Goal: Task Accomplishment & Management: Use online tool/utility

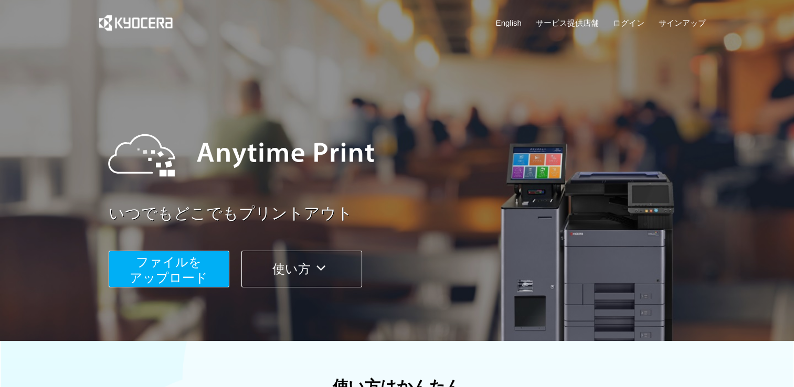
click at [158, 273] on span "ファイルを ​​アップロード" at bounding box center [169, 270] width 78 height 30
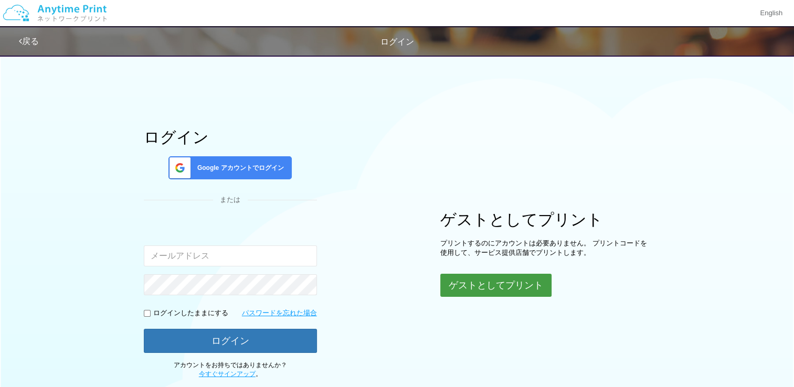
click at [543, 287] on button "ゲストとしてプリント" at bounding box center [495, 285] width 111 height 23
click at [491, 288] on button "ゲストとしてプリント" at bounding box center [495, 285] width 111 height 23
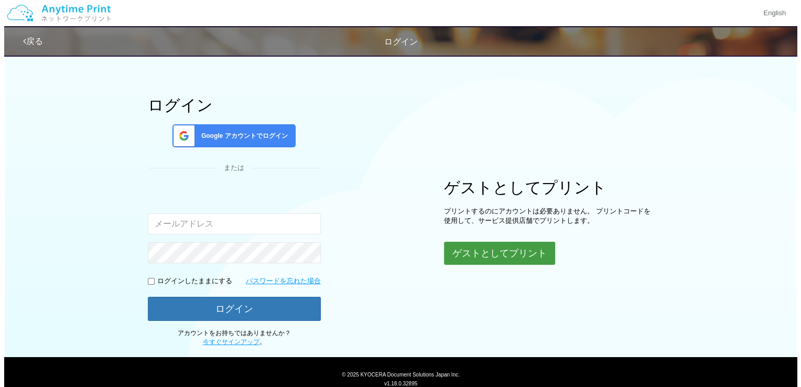
scroll to position [14, 0]
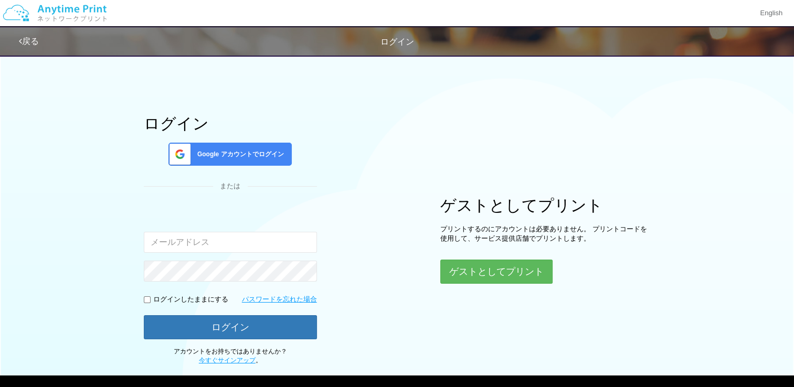
drag, startPoint x: 498, startPoint y: 271, endPoint x: 451, endPoint y: 137, distance: 141.7
click at [451, 137] on div "ログイン Google アカウントでログイン または 入力されたメールアドレスまたはパスワードが正しくありません。 ログインしたままにする パスワードを忘れた…" at bounding box center [396, 200] width 629 height 329
click at [488, 265] on button "ゲストとしてプリント" at bounding box center [495, 271] width 111 height 23
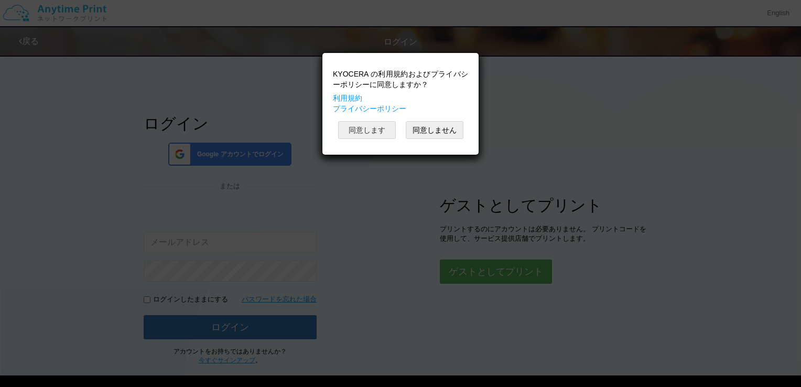
click at [369, 127] on button "同意します" at bounding box center [367, 130] width 58 height 18
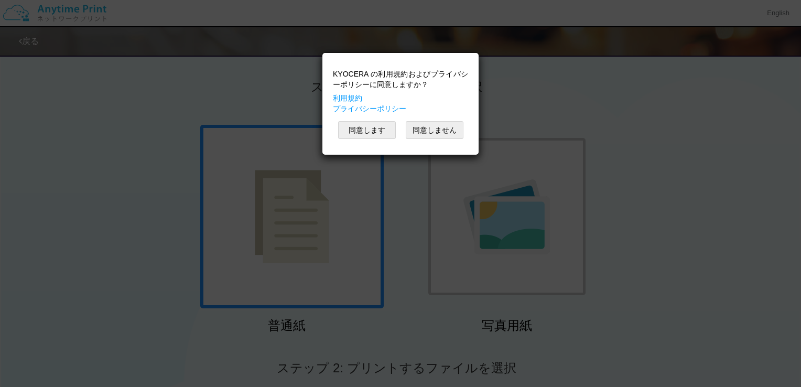
click at [689, 176] on div "KYOCERA の利用規約およびプライバシーポリシーに同意しますか？ 利用規約 プライバシーポリシー 同意します 同意しません" at bounding box center [400, 193] width 801 height 387
click at [382, 134] on button "同意します" at bounding box center [367, 130] width 58 height 18
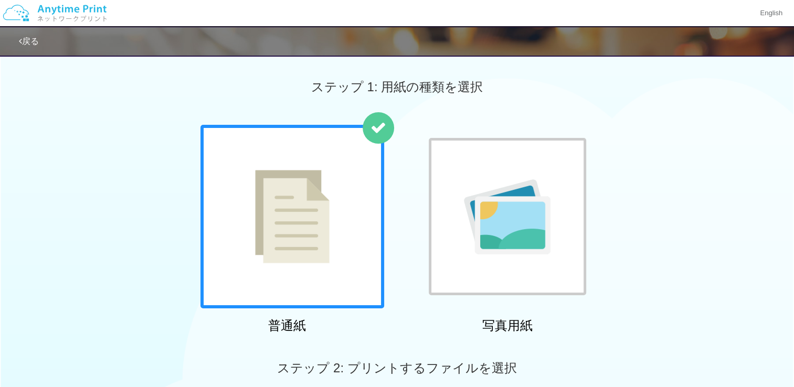
click at [323, 196] on div at bounding box center [292, 217] width 184 height 184
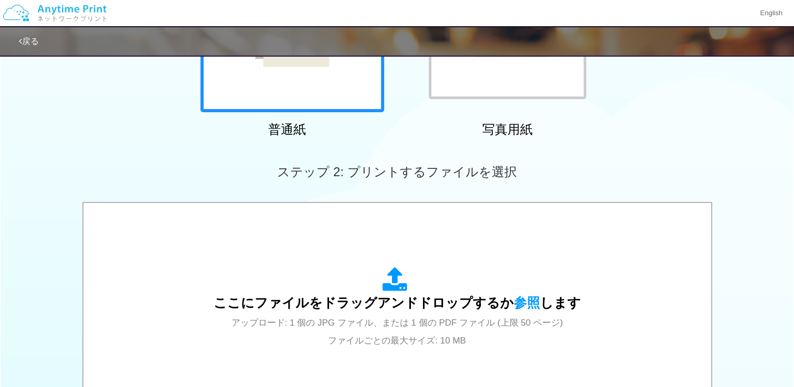
scroll to position [210, 0]
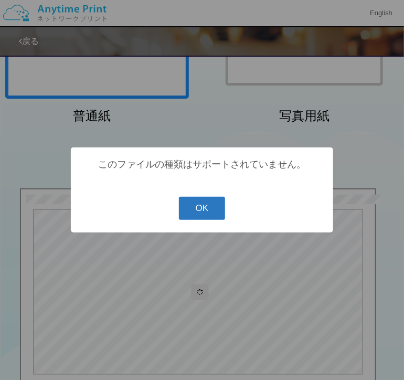
click at [204, 207] on button "OK" at bounding box center [202, 208] width 47 height 23
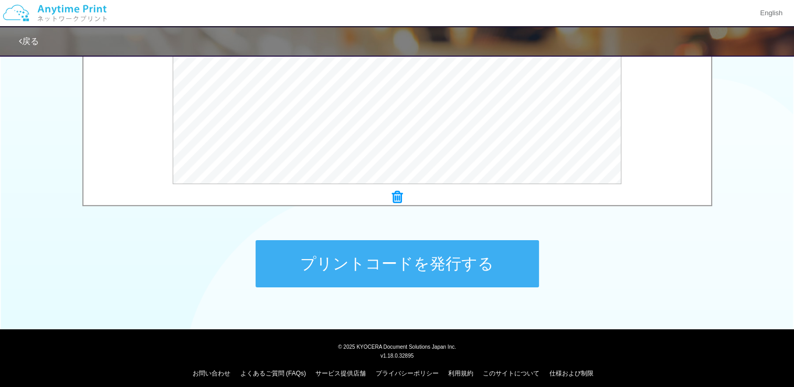
scroll to position [410, 0]
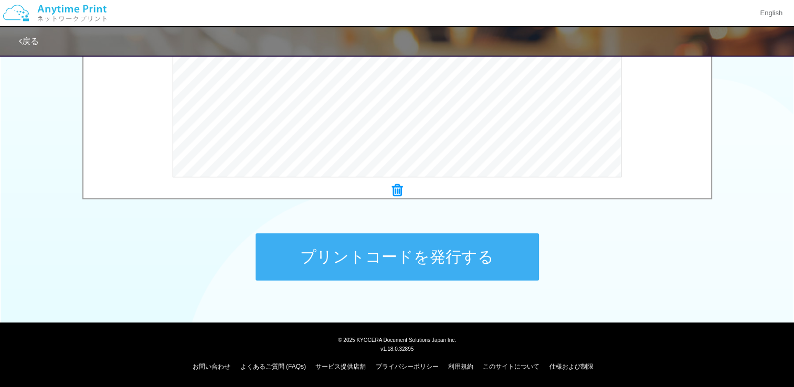
click at [399, 253] on button "プリントコードを発行する" at bounding box center [396, 256] width 283 height 47
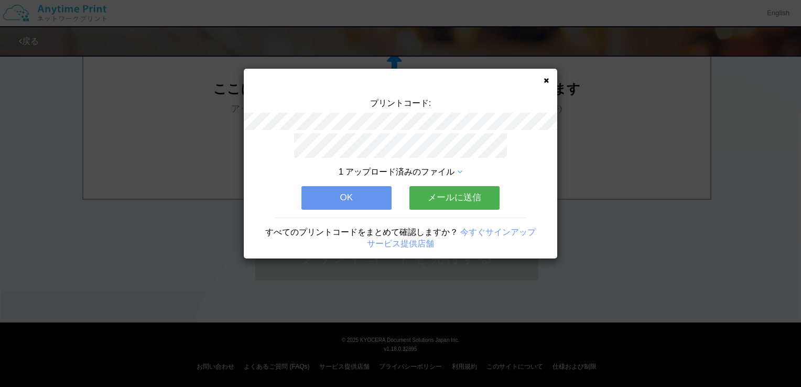
click at [547, 83] on div "プリントコード: 1 アップロード済みのファイル OK メールに送信 すべてのプリントコードをまとめて確認しますか？ 今すぐサインアップ サービス提供店舗" at bounding box center [401, 164] width 314 height 190
click at [547, 81] on icon at bounding box center [546, 80] width 5 height 7
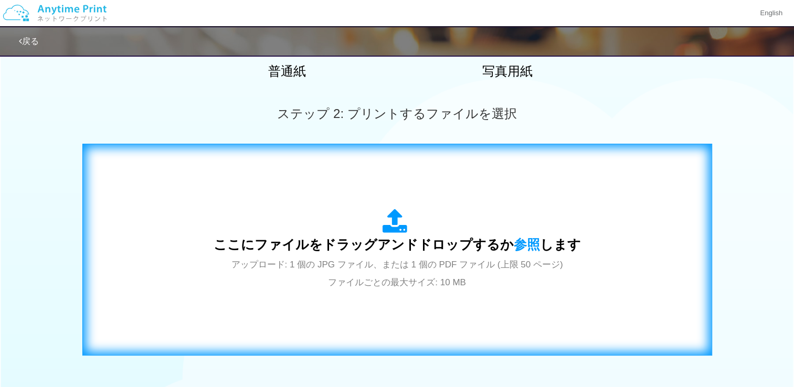
scroll to position [253, 0]
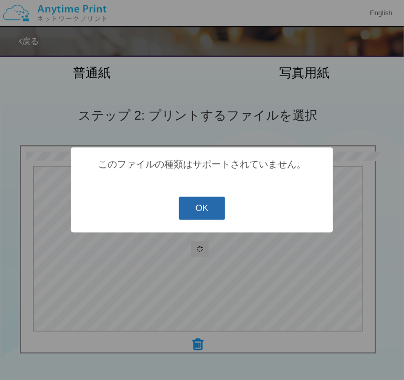
click at [216, 216] on button "OK" at bounding box center [202, 208] width 47 height 23
click at [206, 199] on button "OK" at bounding box center [202, 208] width 47 height 23
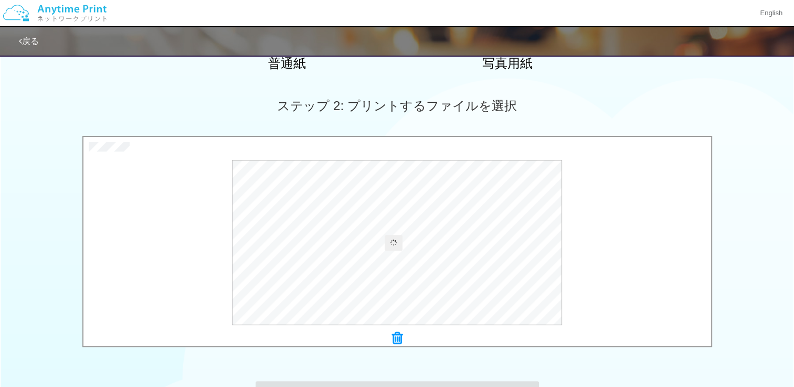
scroll to position [367, 0]
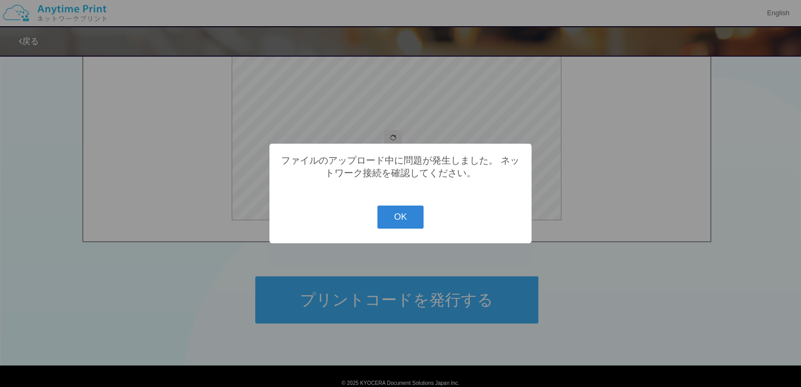
click at [436, 265] on div "? ! i ファイルのアップロード中に問題が発生しました。 ネットワーク接続を確認してください。 OK Cancel ×" at bounding box center [400, 193] width 801 height 387
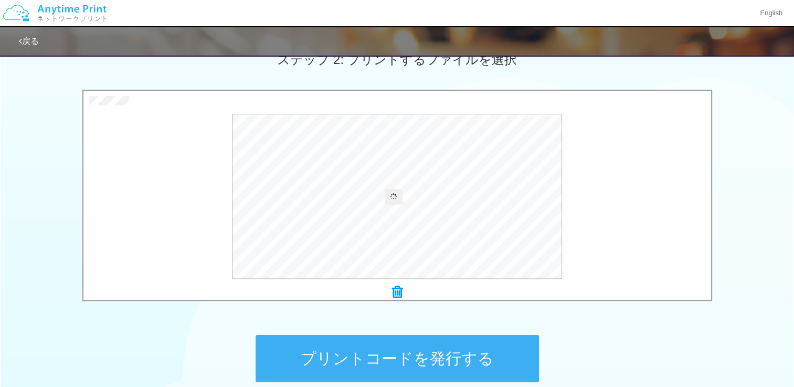
scroll to position [315, 0]
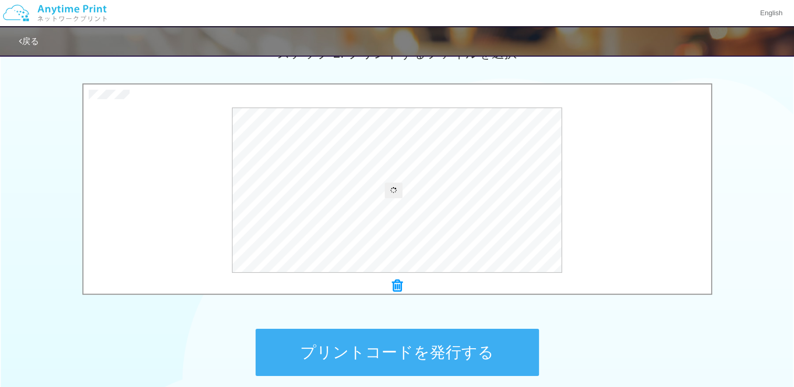
click at [388, 347] on button "プリントコードを発行する" at bounding box center [396, 352] width 283 height 47
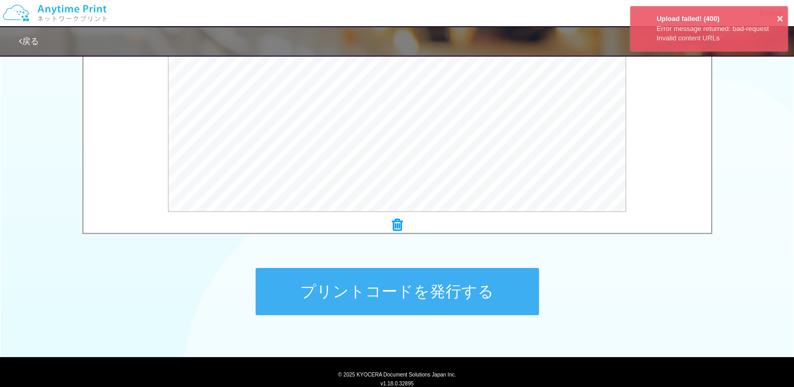
scroll to position [410, 0]
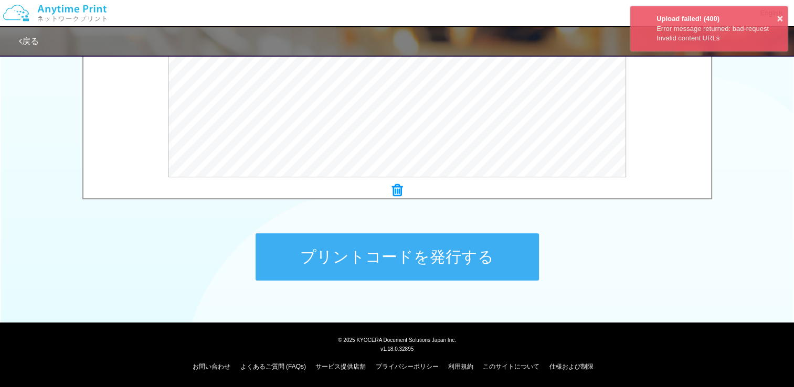
click at [429, 256] on button "プリントコードを発行する" at bounding box center [396, 256] width 283 height 47
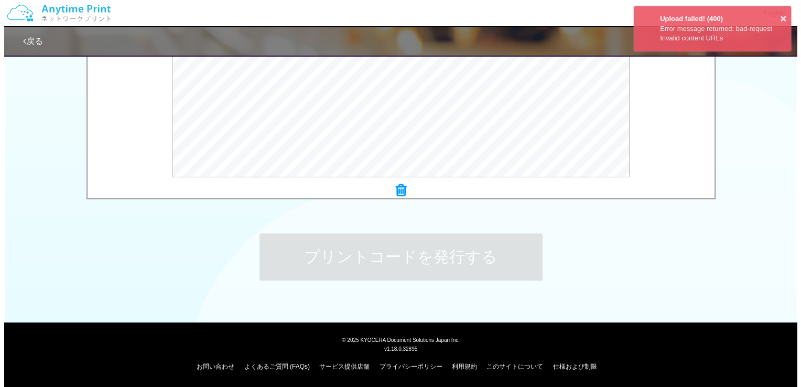
scroll to position [0, 0]
